Goal: Book appointment/travel/reservation

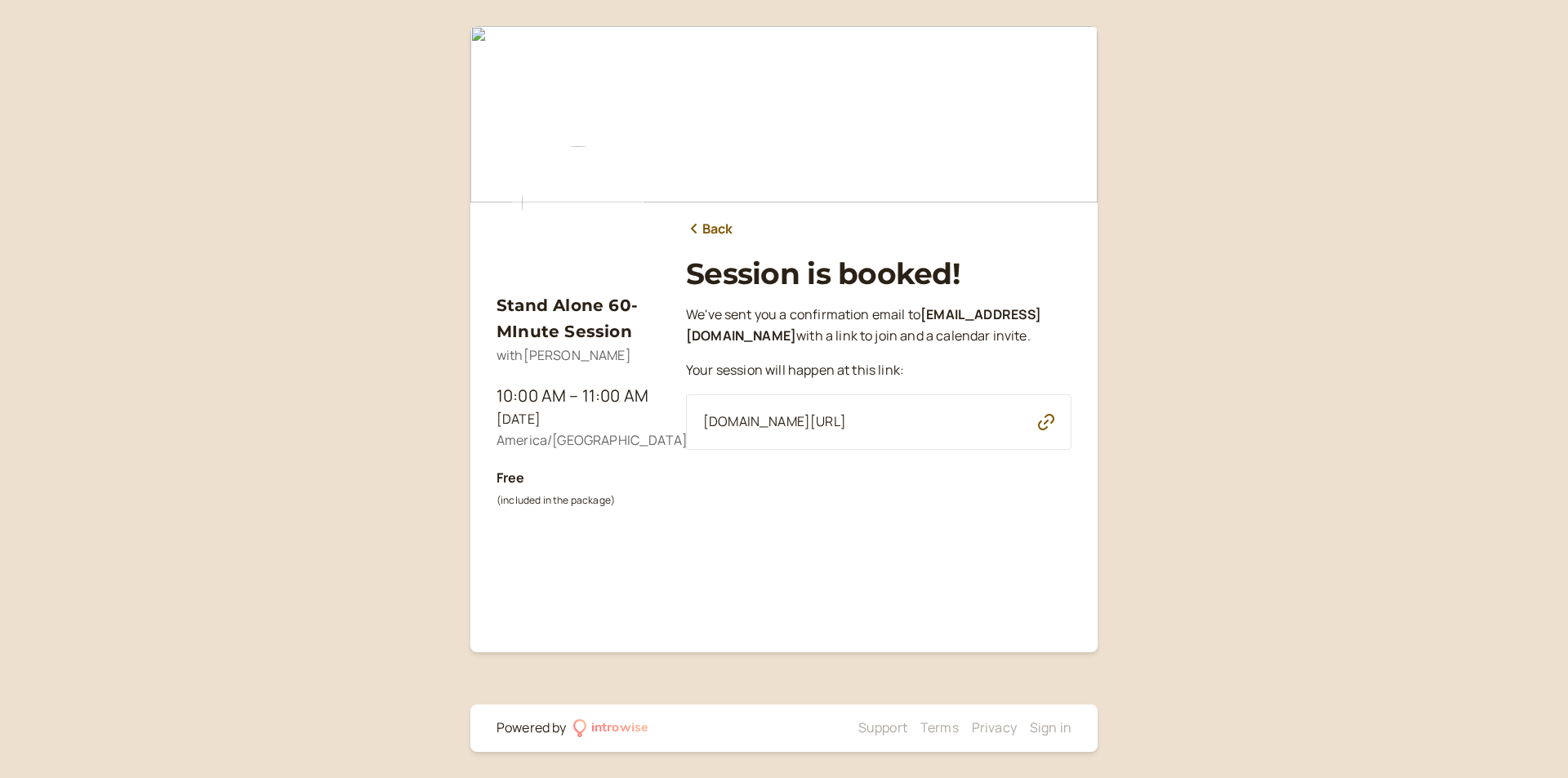
click at [707, 226] on link "Back" at bounding box center [709, 229] width 47 height 21
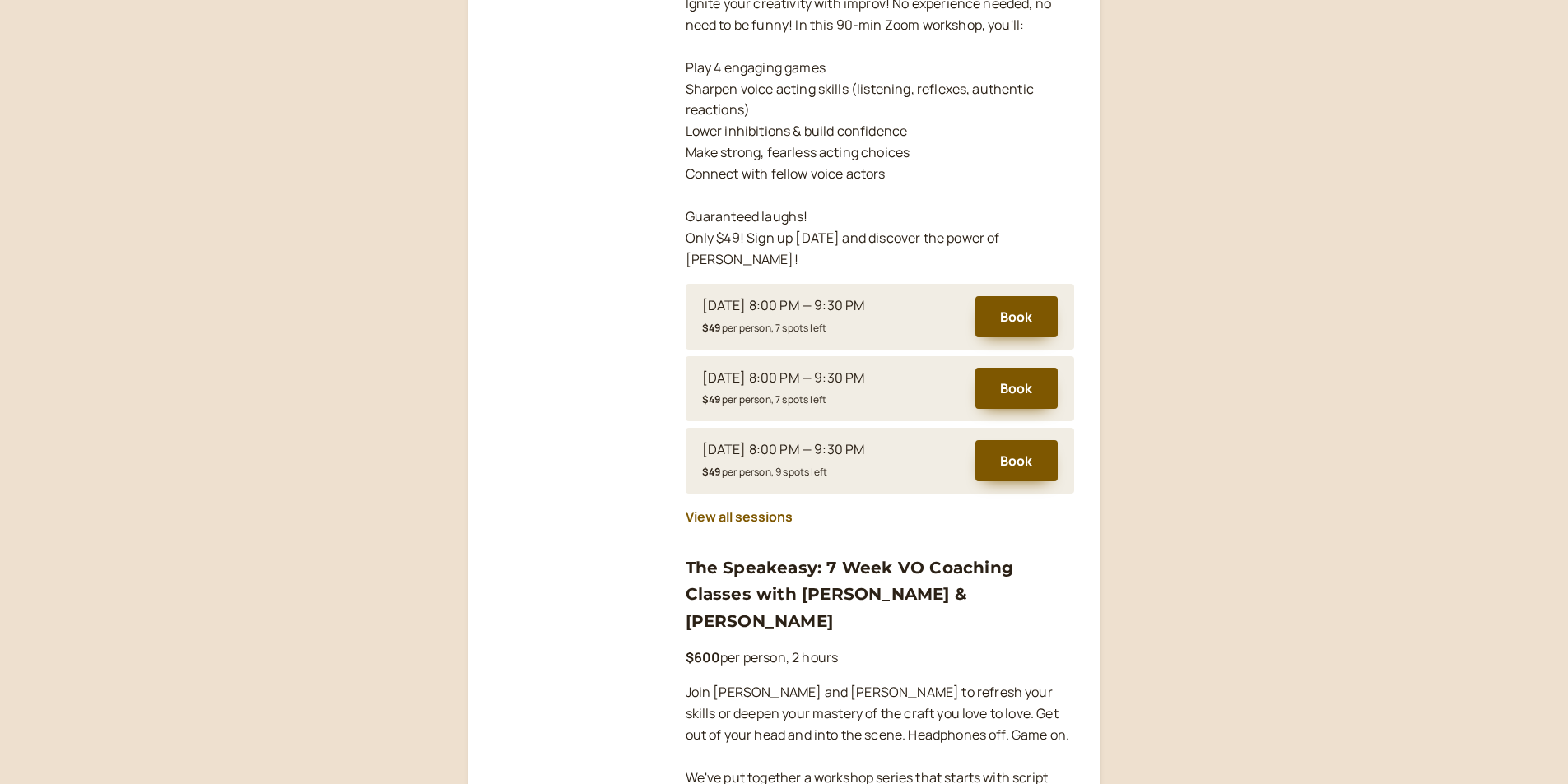
scroll to position [1069, 0]
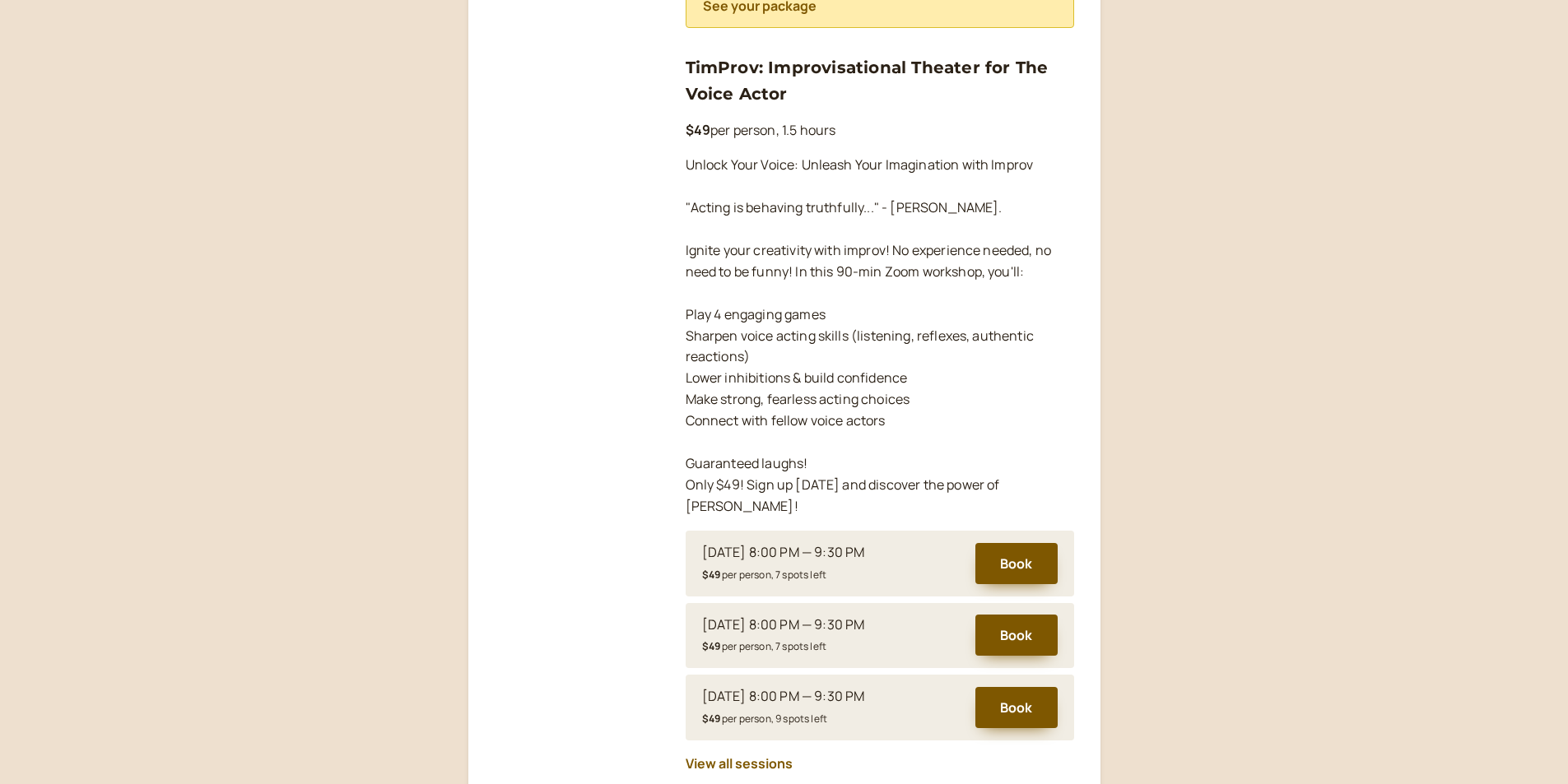
click at [826, 332] on p "Unlock Your Voice: Unleash Your Imagination with Improv "Acting is behaving tru…" at bounding box center [879, 335] width 389 height 362
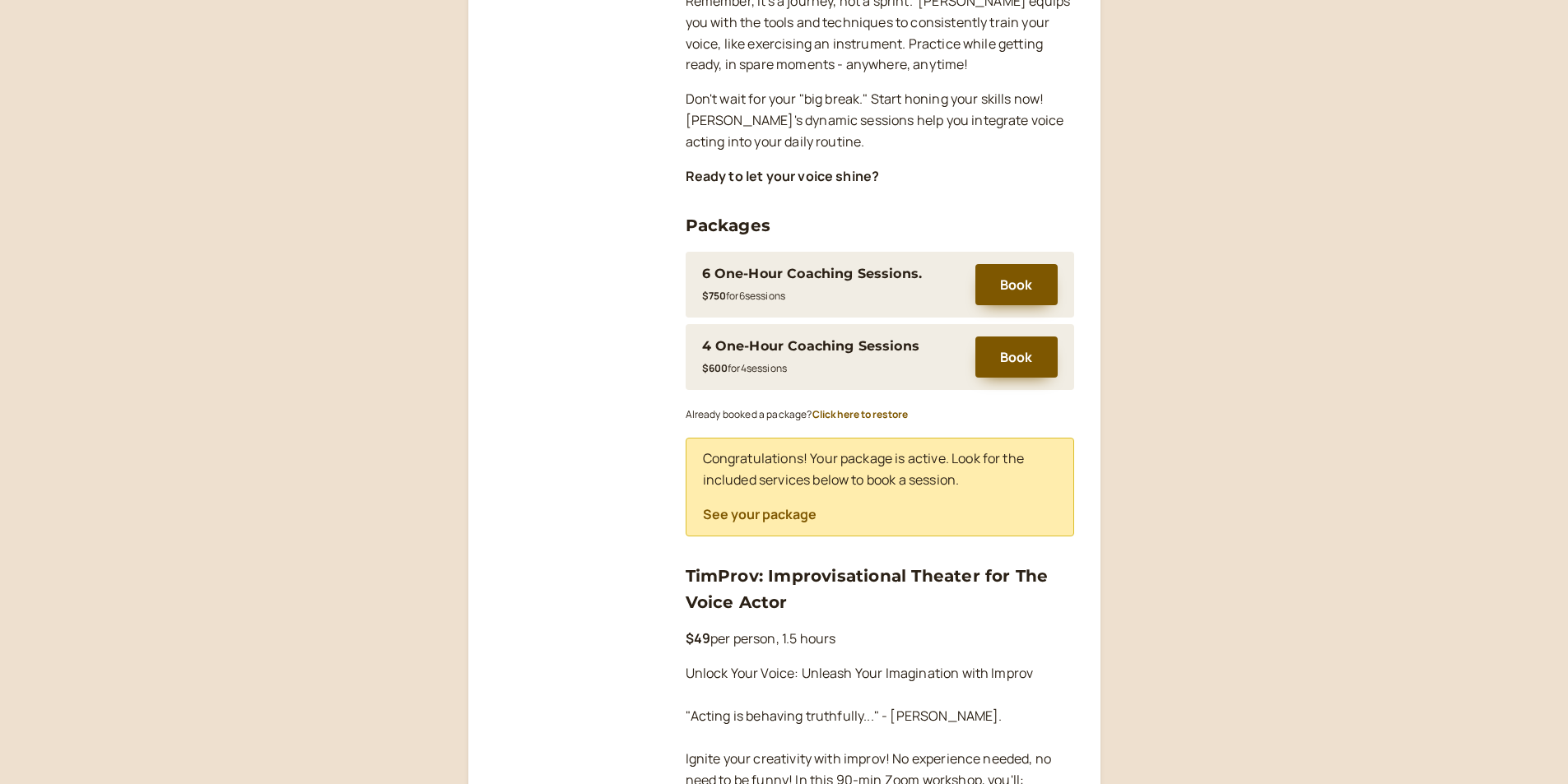
scroll to position [494, 0]
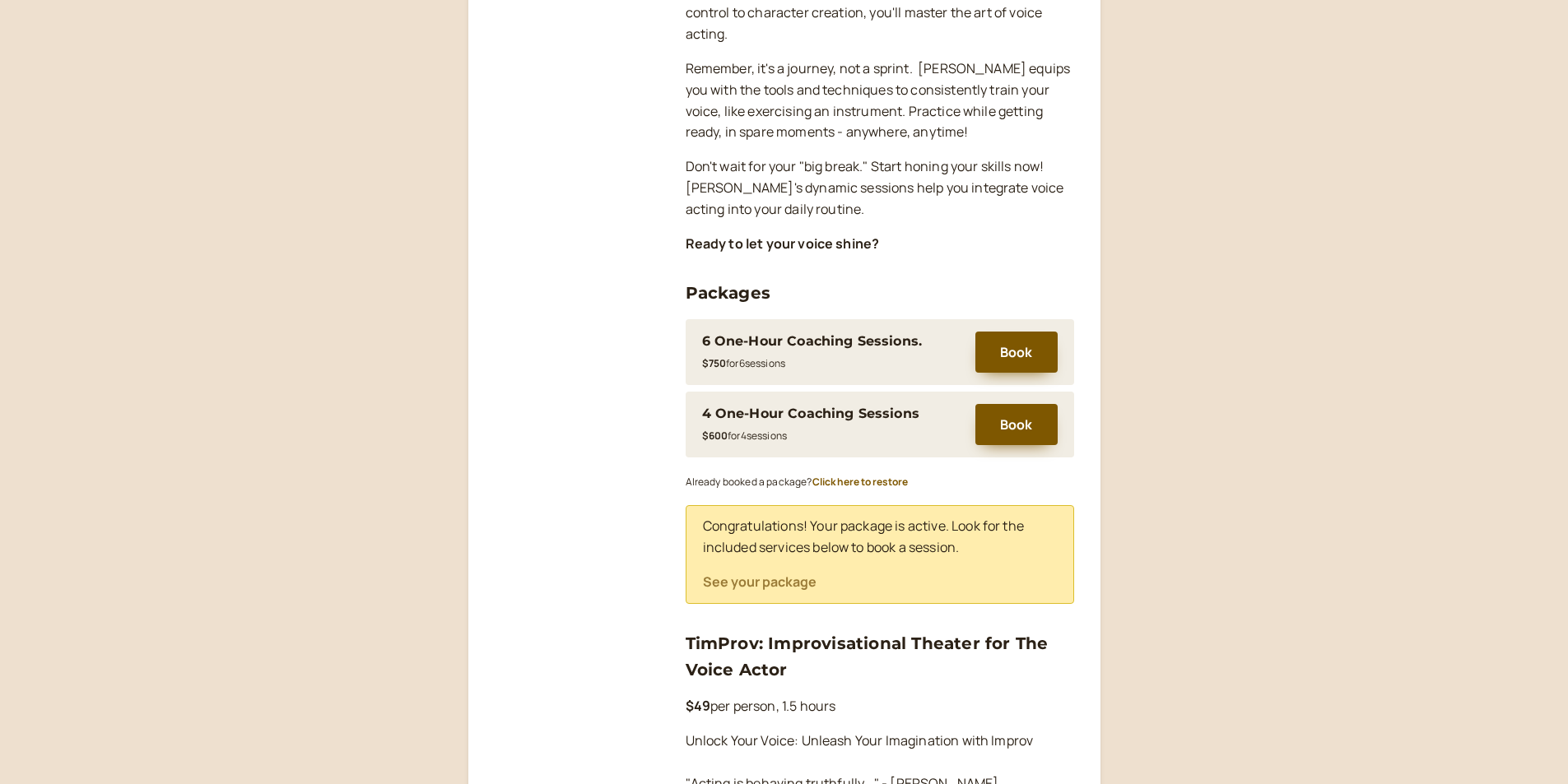
click at [788, 581] on button "See your package" at bounding box center [759, 581] width 114 height 15
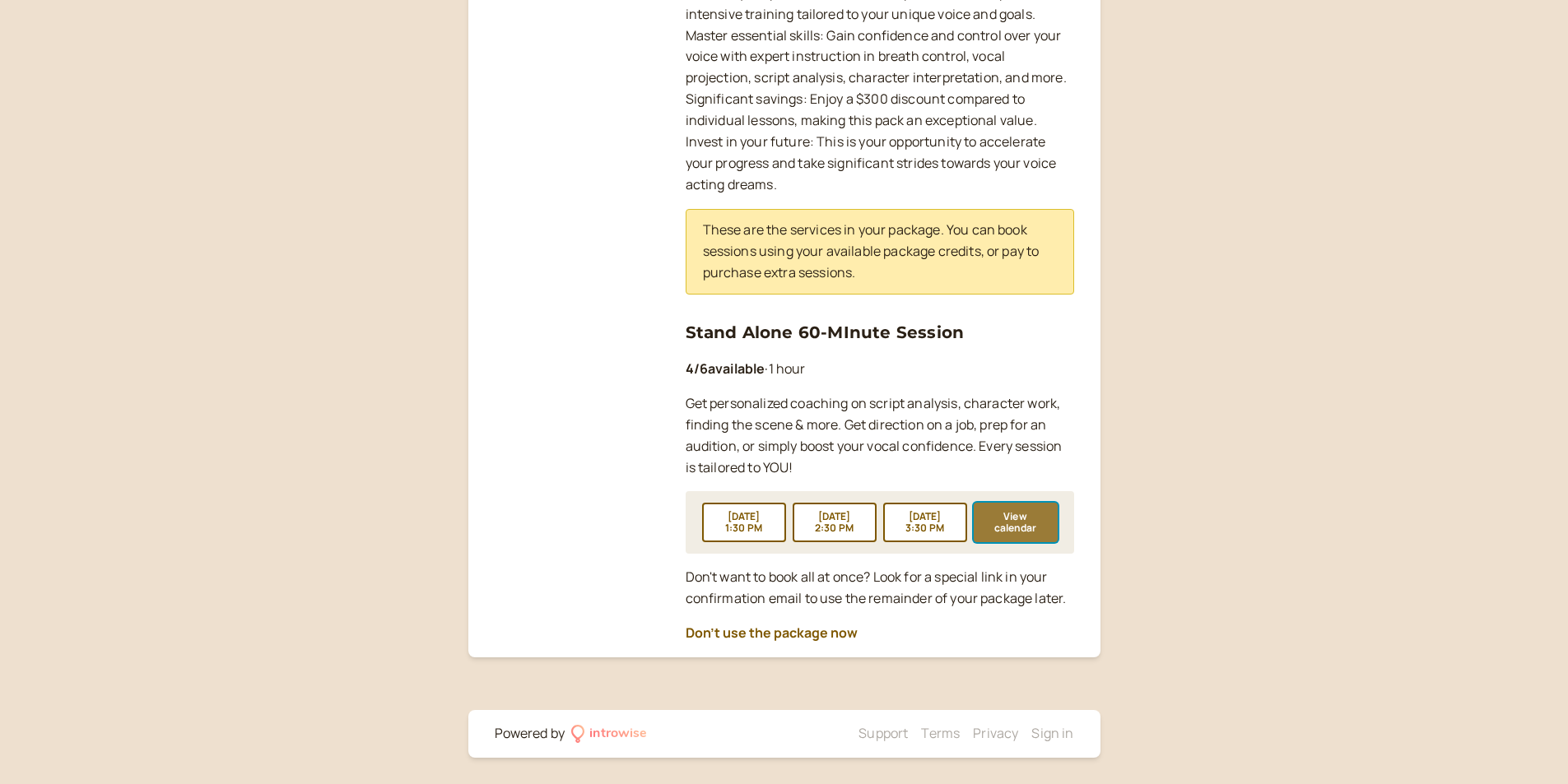
click at [1023, 541] on button "View calendar" at bounding box center [1015, 522] width 84 height 40
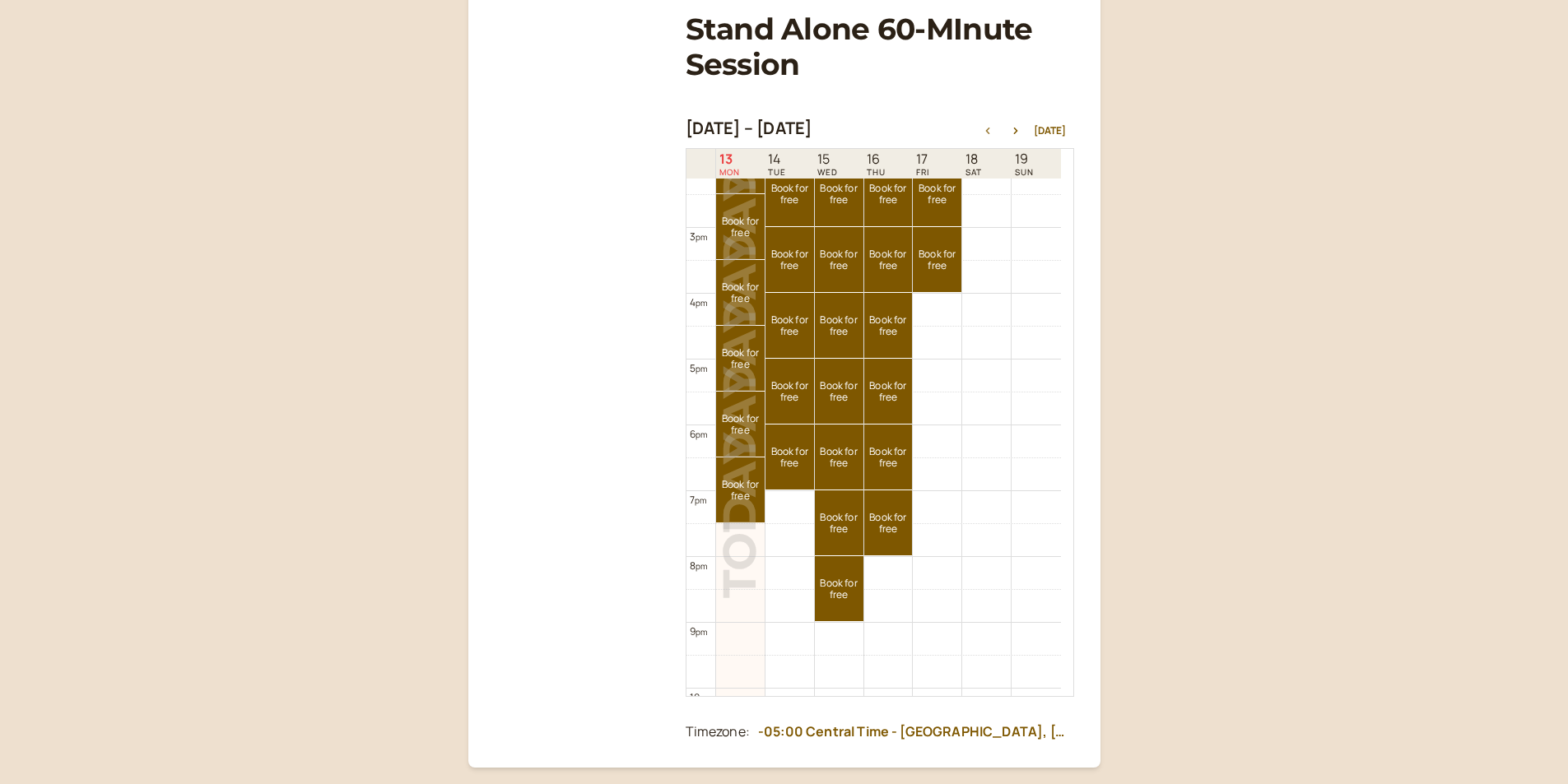
scroll to position [856, 0]
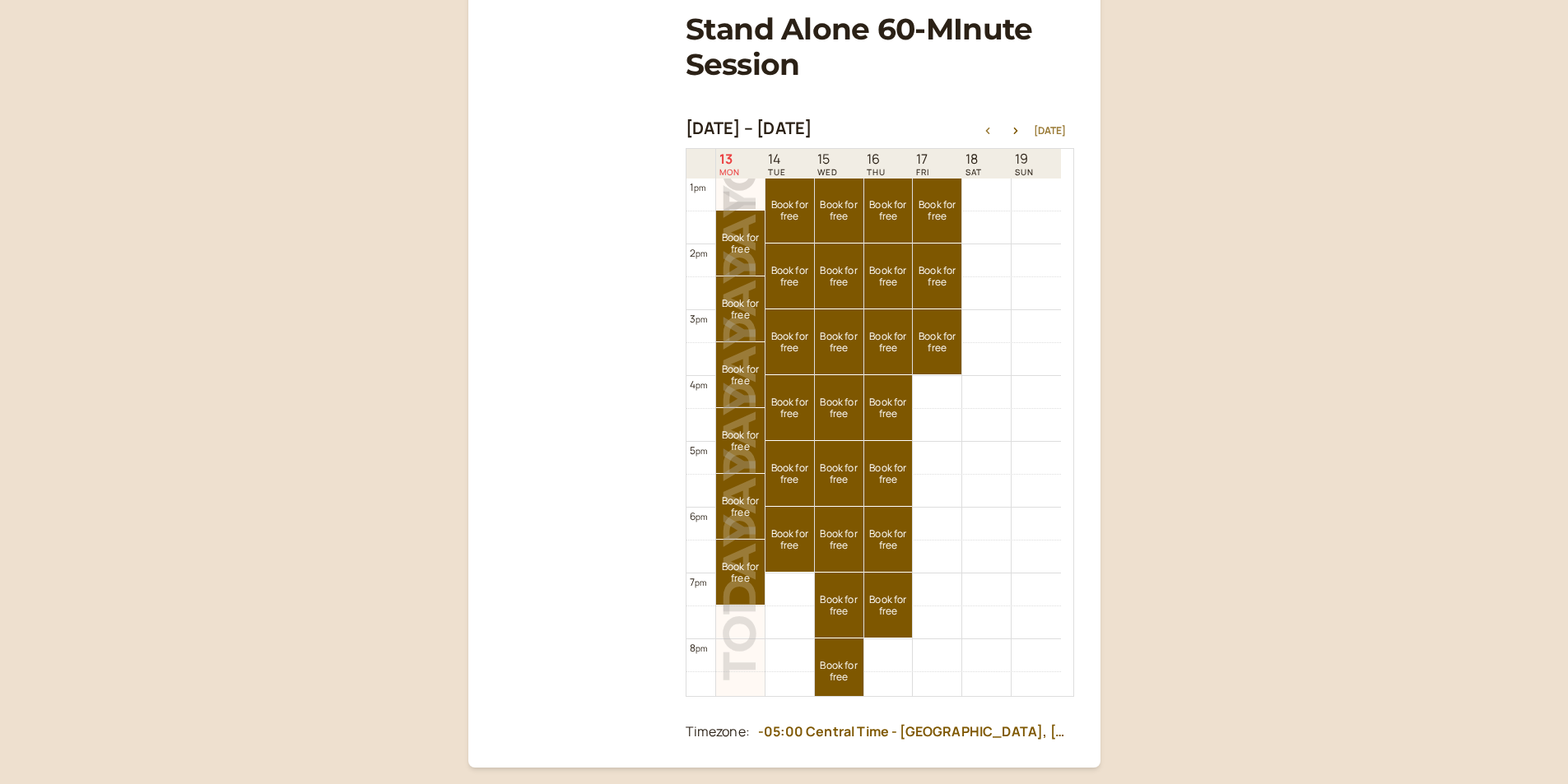
click at [1057, 128] on button "[DATE]" at bounding box center [1049, 130] width 32 height 11
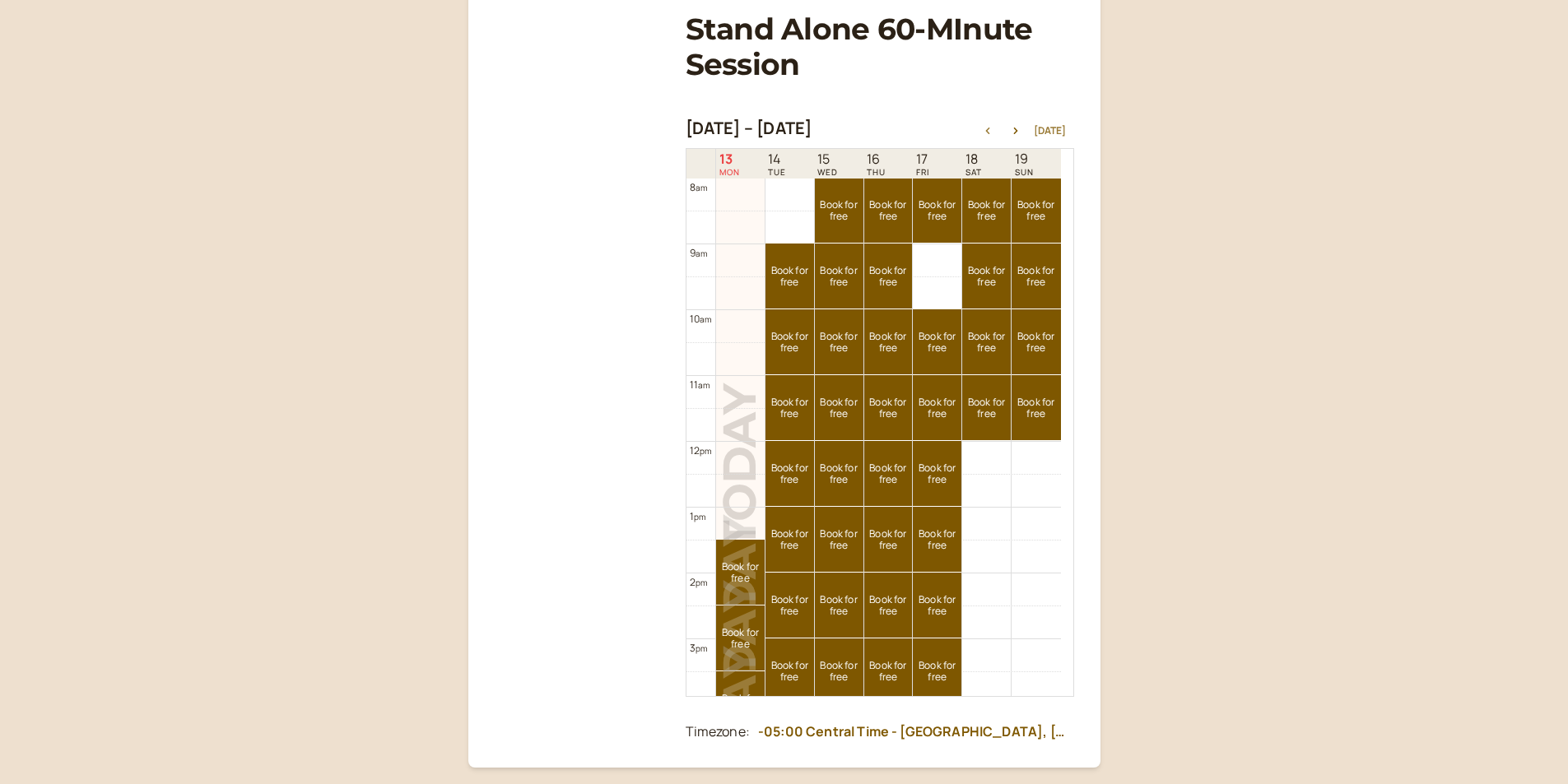
scroll to position [725, 0]
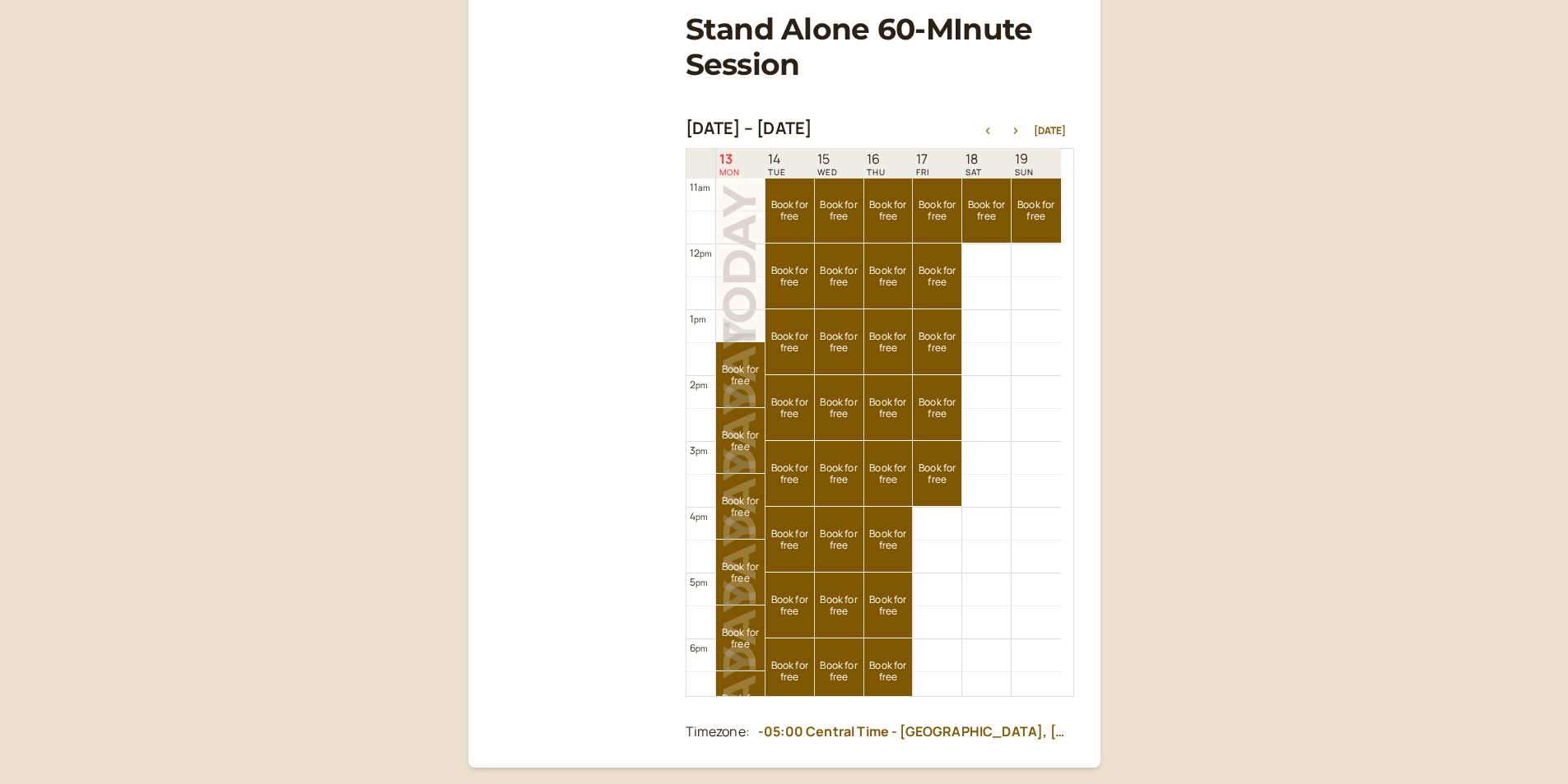
click at [1015, 134] on icon "button" at bounding box center [1015, 131] width 20 height 7
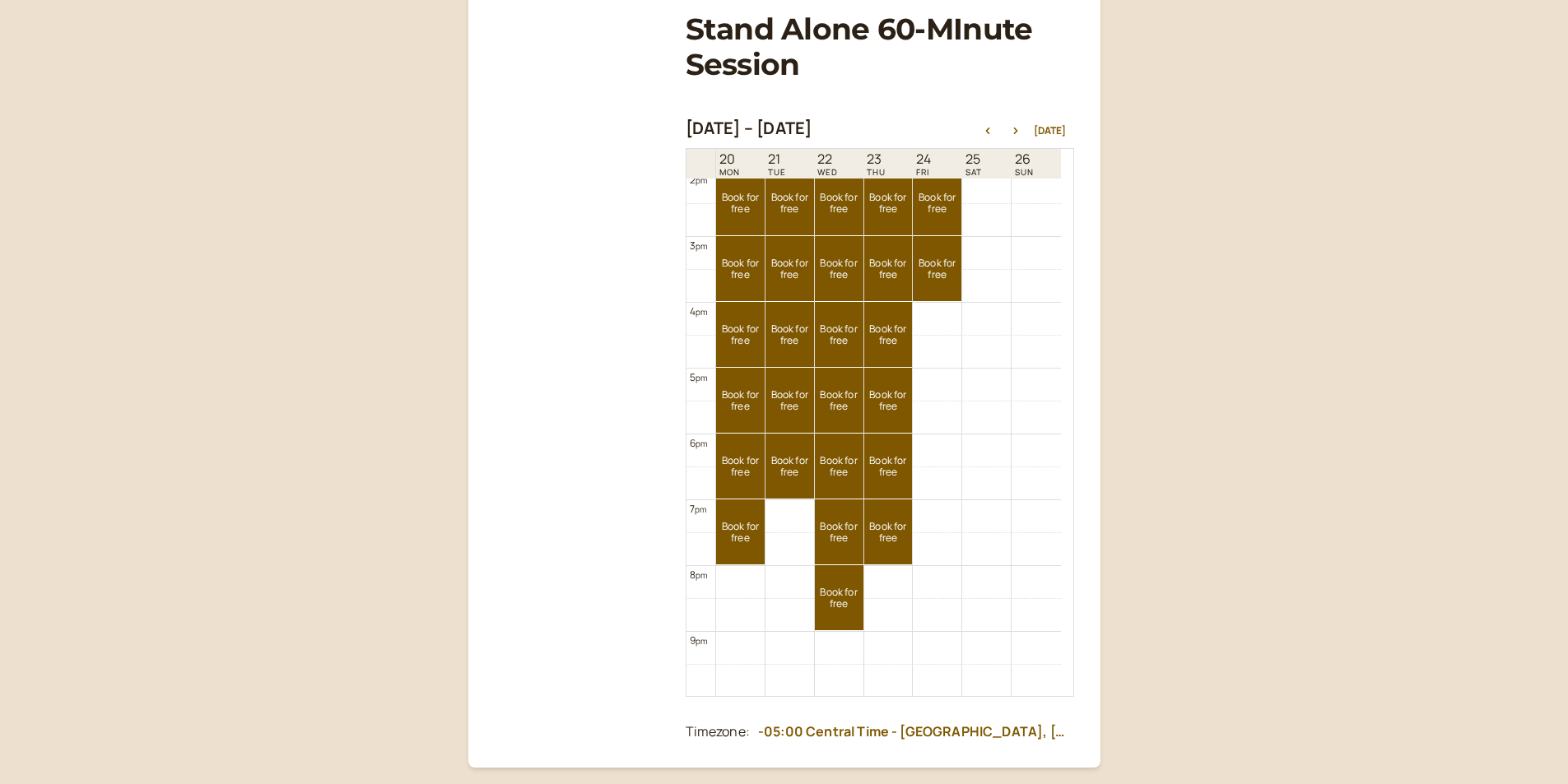
scroll to position [1021, 0]
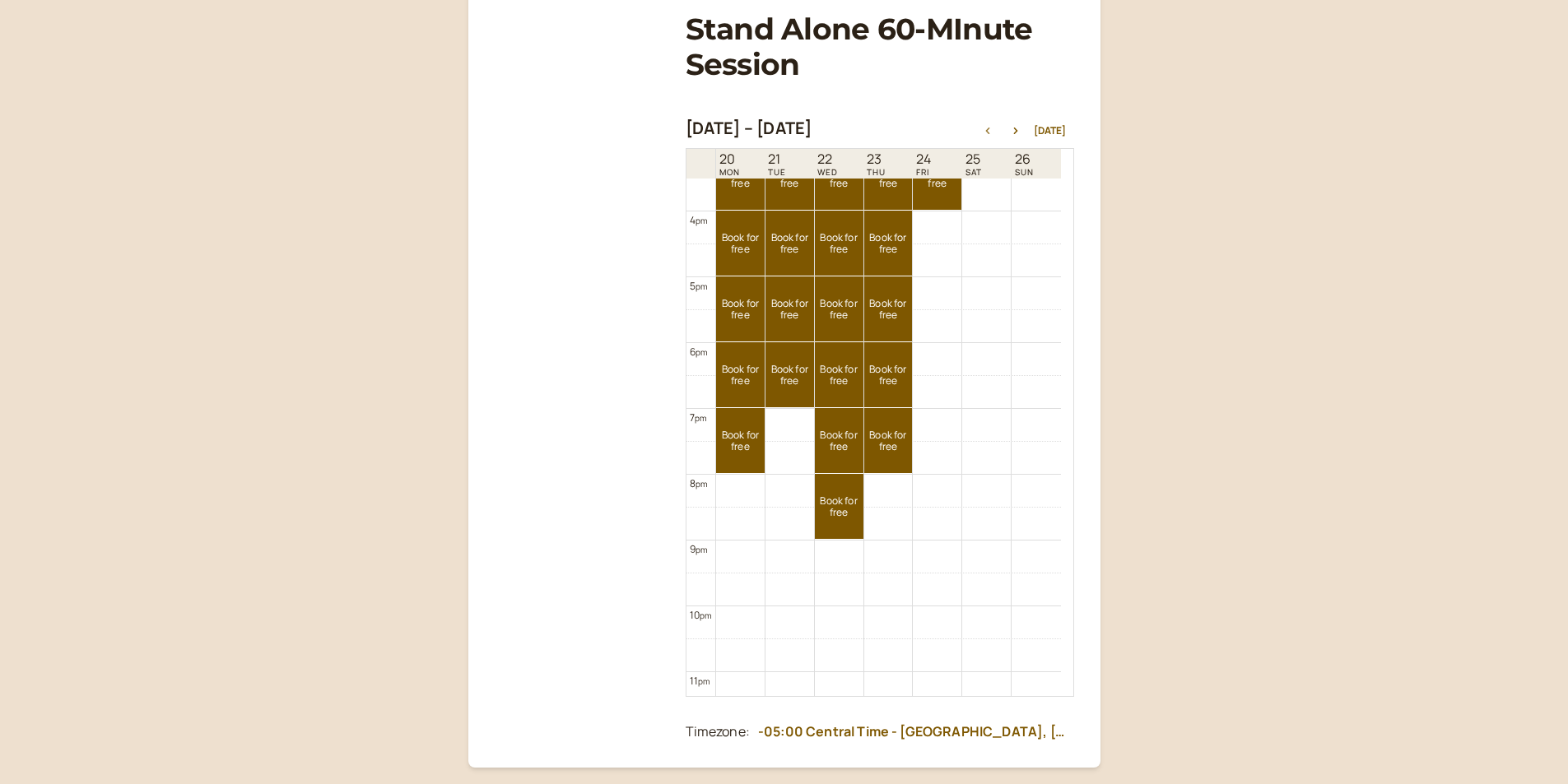
click at [990, 130] on icon "button" at bounding box center [987, 131] width 4 height 7
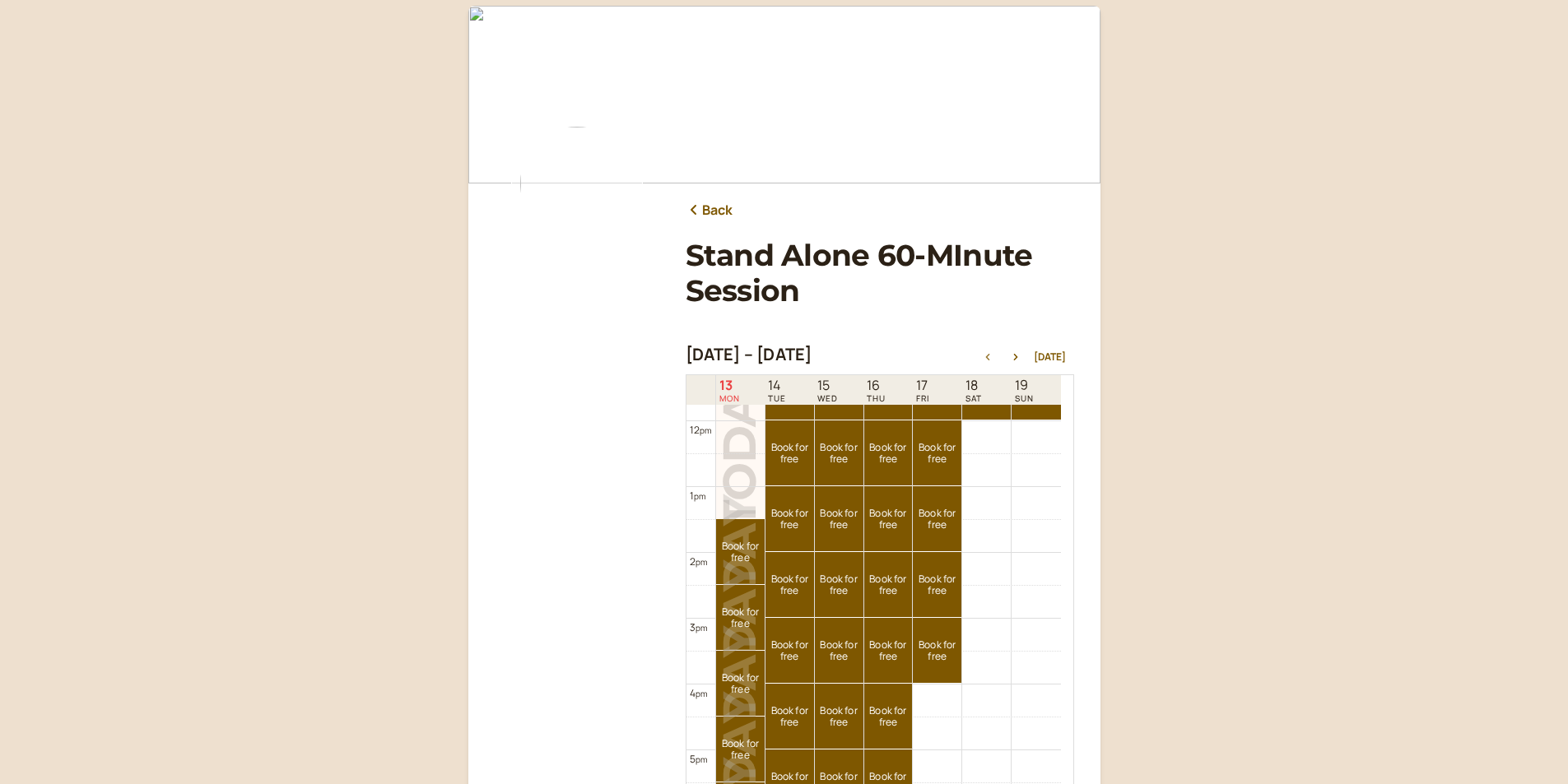
scroll to position [0, 0]
